Goal: Find specific page/section: Find specific page/section

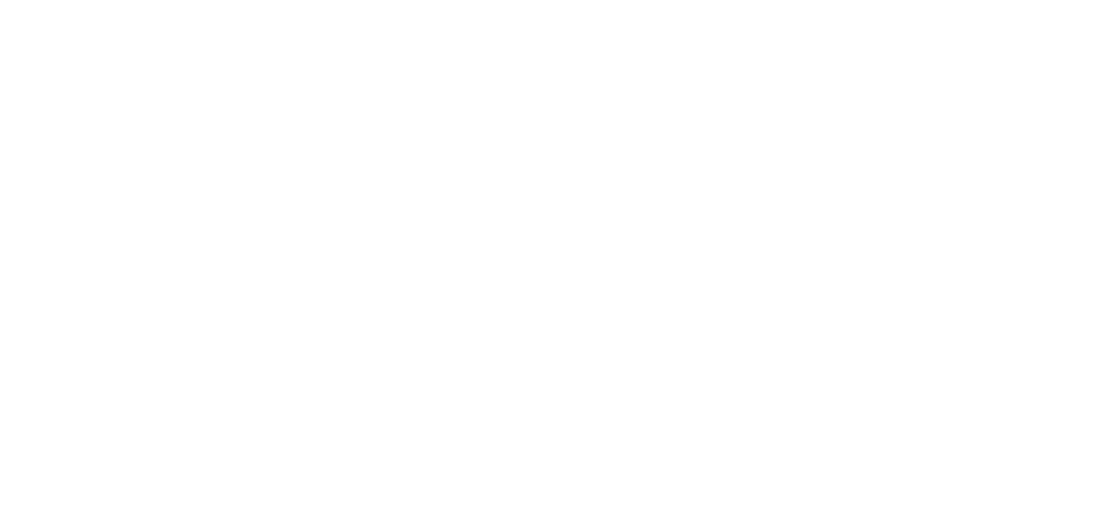
click at [569, 300] on div at bounding box center [558, 258] width 1116 height 517
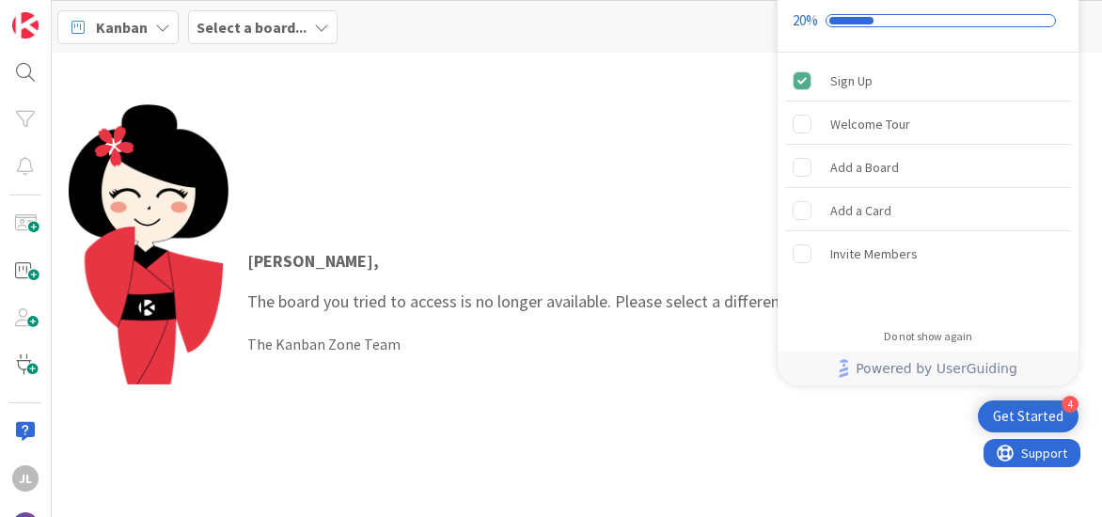
drag, startPoint x: 569, startPoint y: 300, endPoint x: 433, endPoint y: 261, distance: 141.7
click at [433, 261] on p "[PERSON_NAME] , The board you tried to access is no longer available. Please se…" at bounding box center [657, 281] width 820 height 66
click at [1049, 422] on div "Get Started" at bounding box center [1028, 416] width 71 height 19
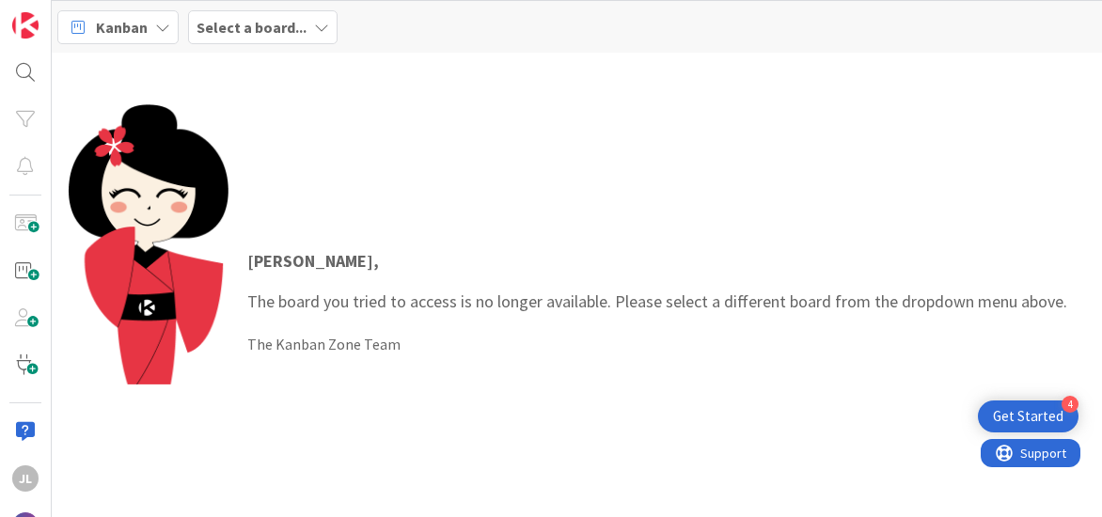
click at [284, 47] on div "Kanban Select a board..." at bounding box center [577, 27] width 1050 height 52
click at [306, 31] on div "Select a board..." at bounding box center [263, 27] width 150 height 34
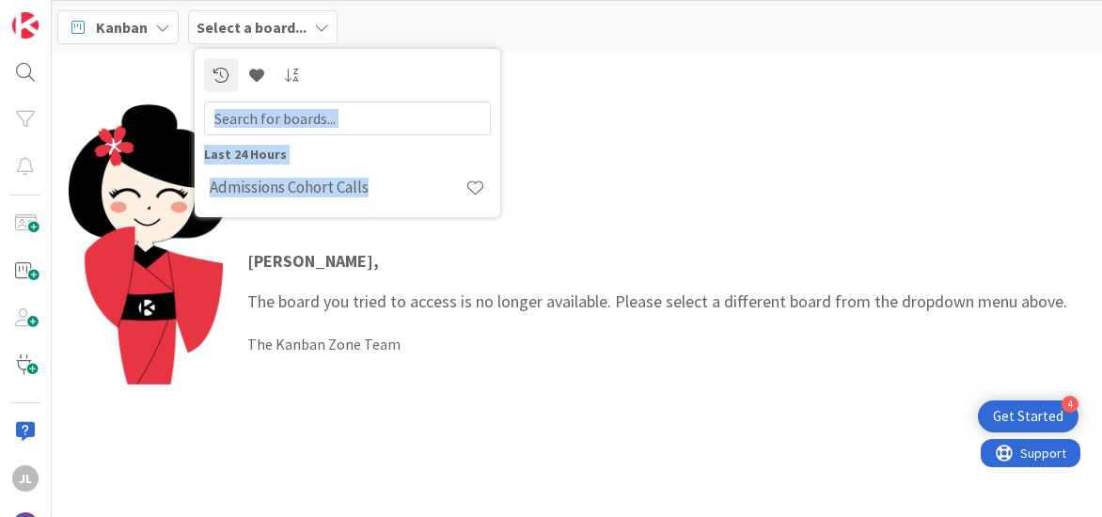
drag, startPoint x: 306, startPoint y: 31, endPoint x: 68, endPoint y: 72, distance: 241.5
click at [68, 72] on div "Kanban Select a board... Last 24 Hours Admissions Cohort Calls Jessica , The bo…" at bounding box center [577, 275] width 1050 height 551
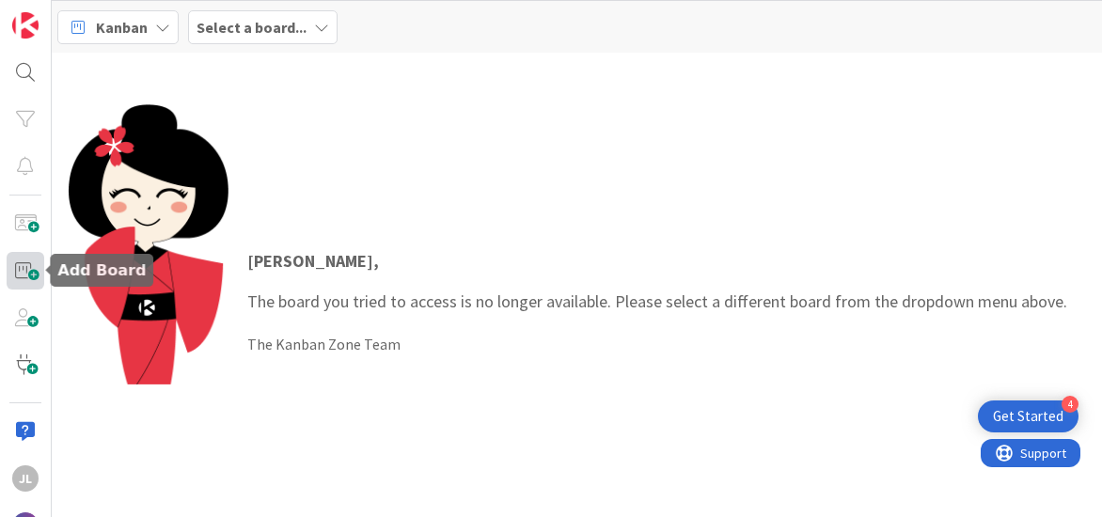
click at [38, 285] on span at bounding box center [26, 271] width 38 height 38
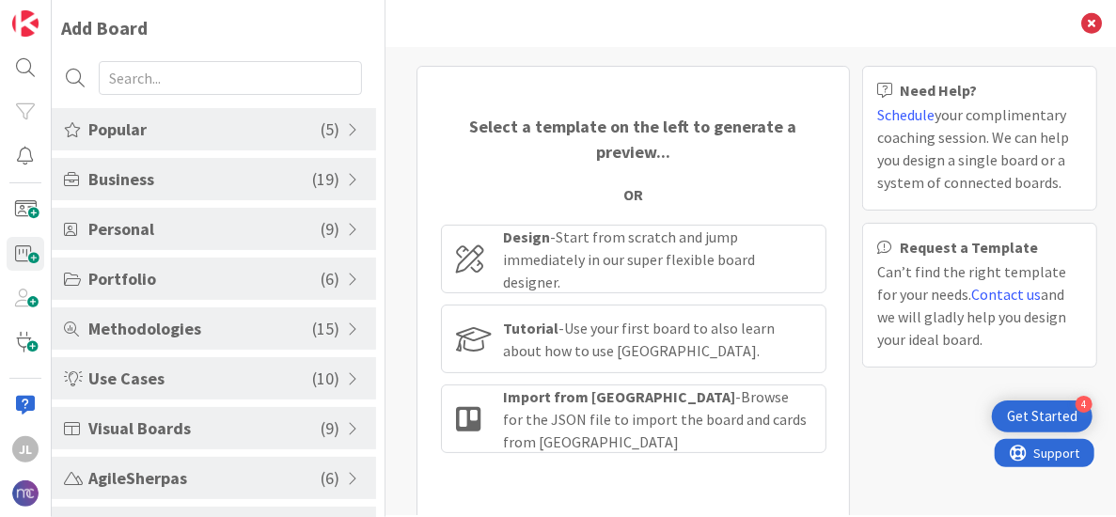
click at [851, 241] on div "Select a template on the left to generate a preview... OR Design - Start from s…" at bounding box center [750, 332] width 693 height 533
